Goal: Task Accomplishment & Management: Manage account settings

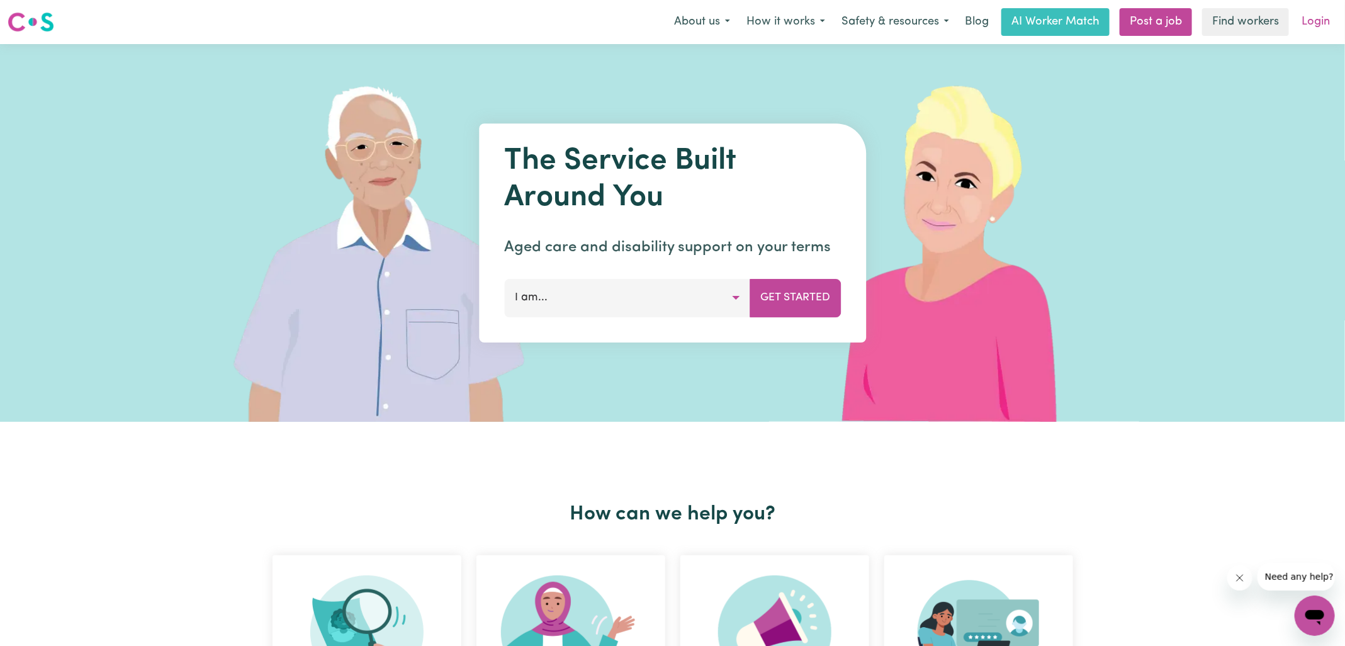
click at [1304, 20] on link "Login" at bounding box center [1315, 22] width 43 height 28
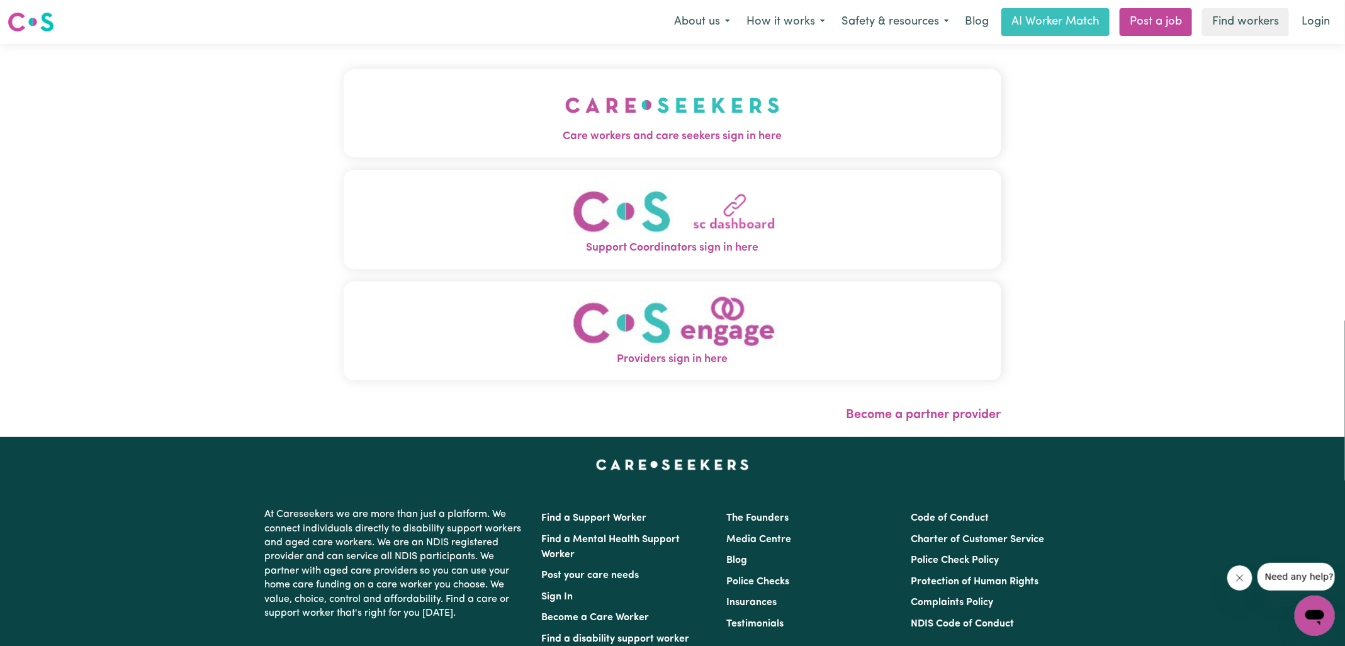
click at [668, 142] on span "Care workers and care seekers sign in here" at bounding box center [673, 136] width 658 height 16
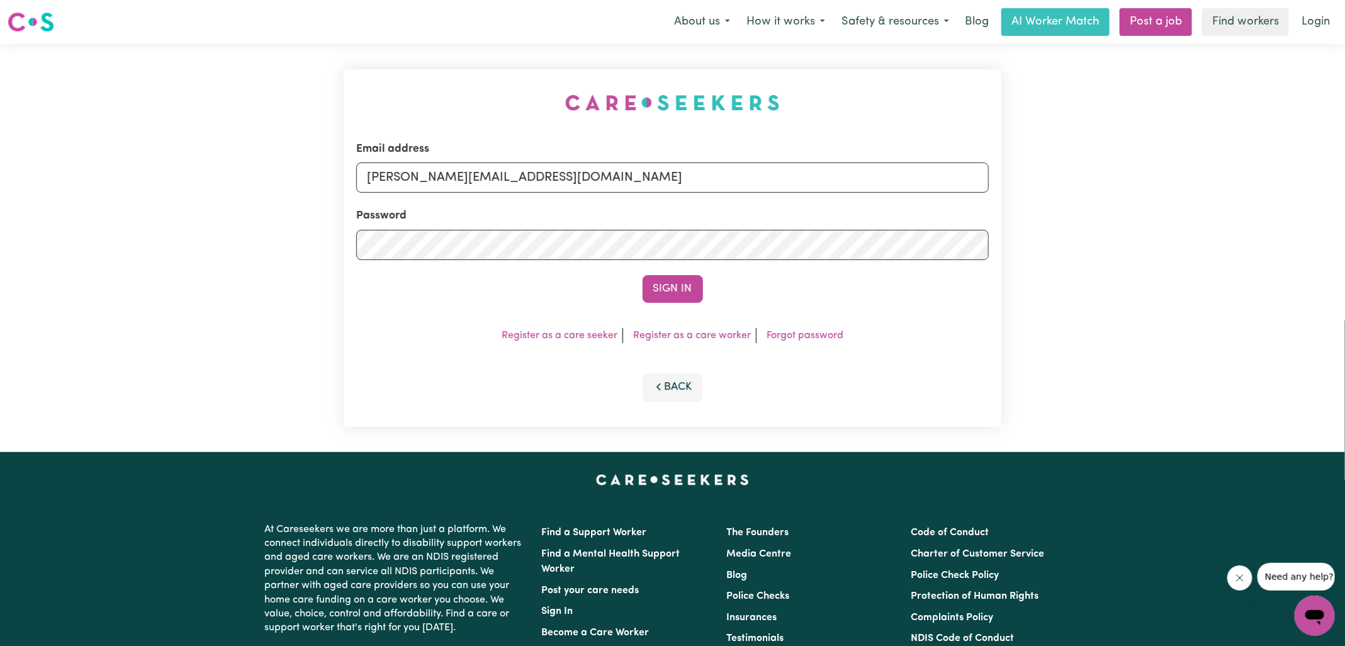
drag, startPoint x: 338, startPoint y: 93, endPoint x: 552, endPoint y: 126, distance: 216.6
click at [338, 93] on div "Email address [PERSON_NAME][EMAIL_ADDRESS][DOMAIN_NAME] Password Sign In Regist…" at bounding box center [672, 248] width 673 height 408
click at [622, 186] on input "[PERSON_NAME][EMAIL_ADDRESS][DOMAIN_NAME]" at bounding box center [672, 177] width 632 height 30
drag, startPoint x: 445, startPoint y: 176, endPoint x: 814, endPoint y: 187, distance: 368.9
click at [812, 186] on input "[EMAIL_ADDRESS][DOMAIN_NAME]" at bounding box center [672, 177] width 632 height 30
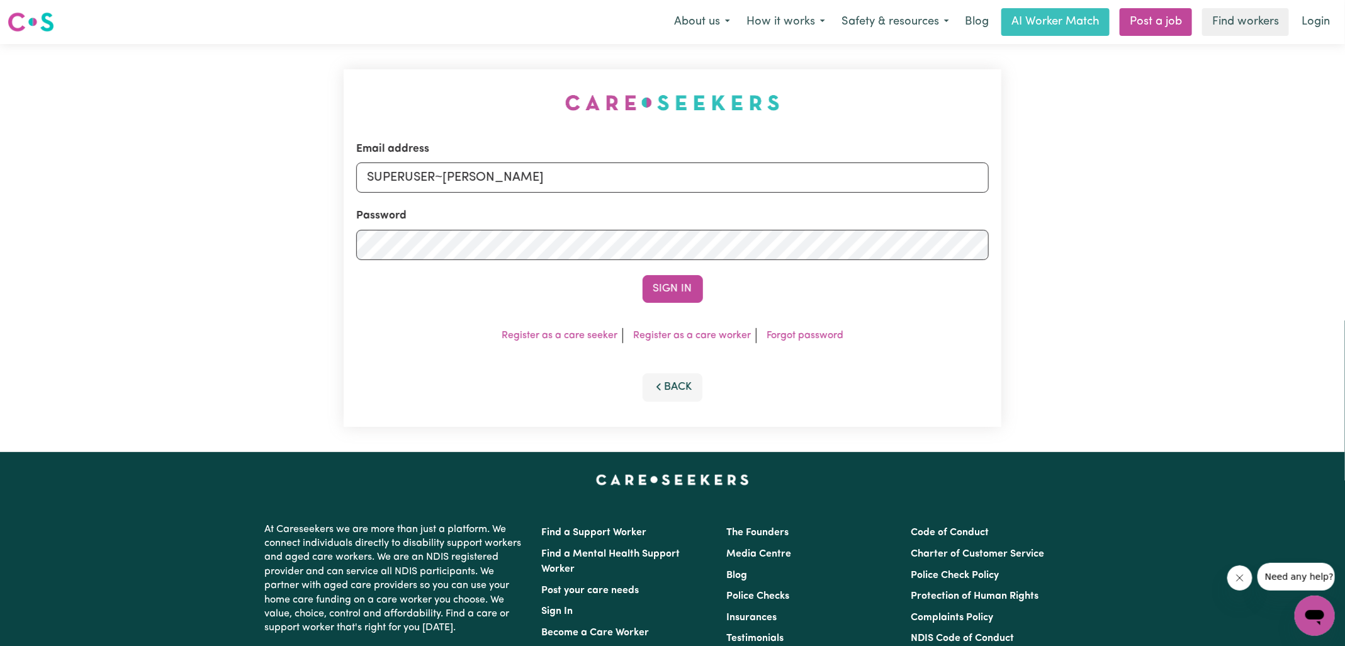
type input "[EMAIL_ADDRESS][DOMAIN_NAME]"
click at [642, 275] on button "Sign In" at bounding box center [672, 289] width 60 height 28
